Goal: Task Accomplishment & Management: Complete application form

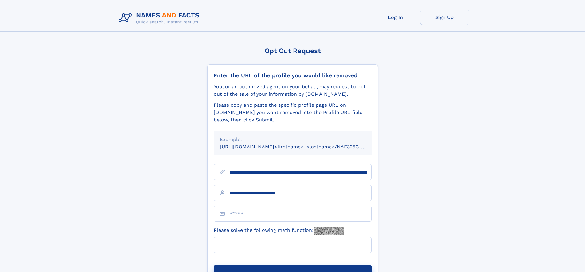
type input "**********"
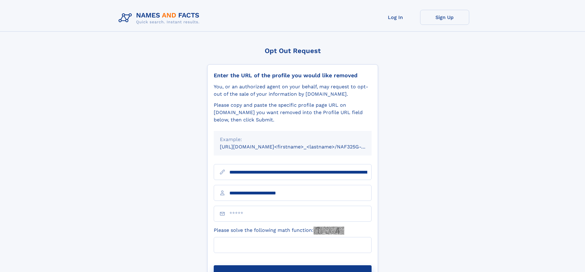
type input "**********"
type input "*"
click at [292, 266] on button "Submit Opt Out Request" at bounding box center [293, 276] width 158 height 20
